Goal: Understand process/instructions: Learn how to perform a task or action

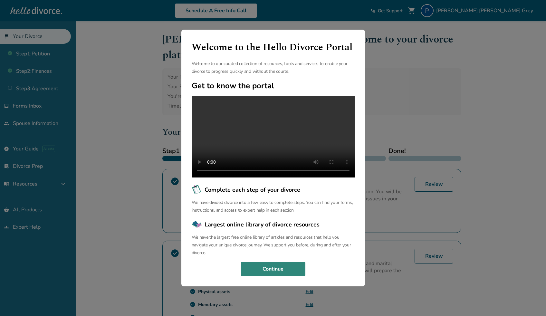
click at [280, 276] on button "Continue" at bounding box center [273, 269] width 64 height 14
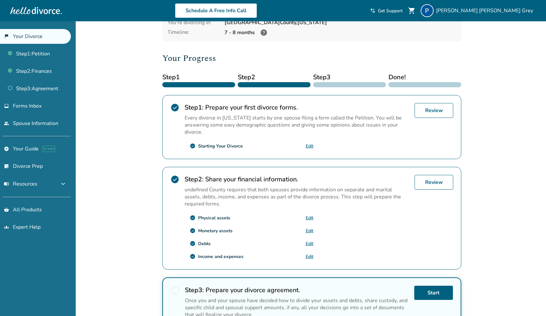
scroll to position [74, 0]
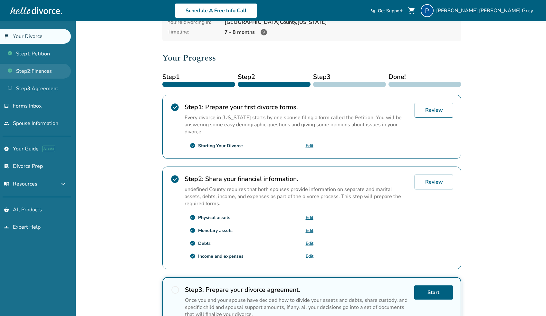
click at [43, 72] on link "Step 2 : Finances" at bounding box center [35, 71] width 71 height 15
